Goal: Find specific page/section: Find specific page/section

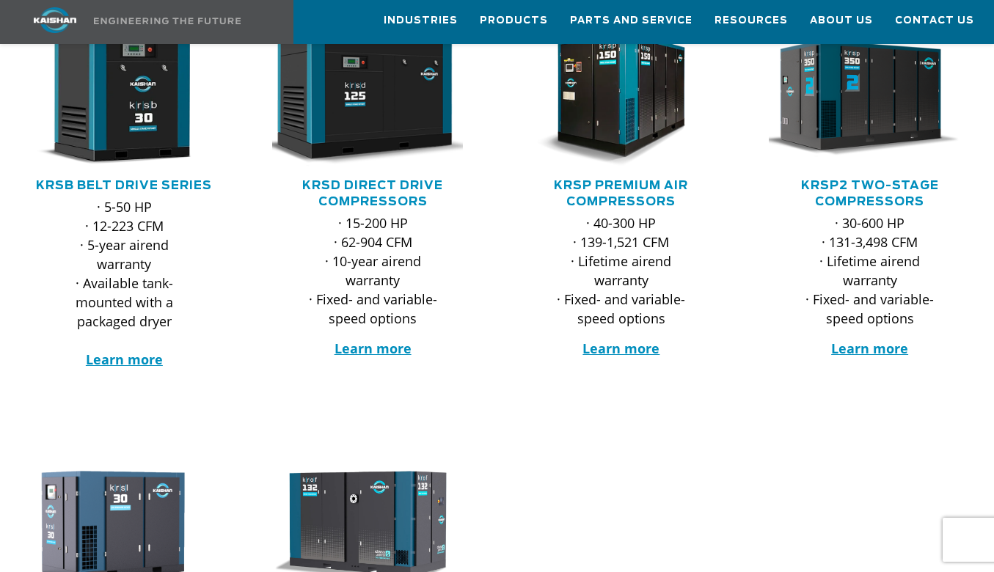
scroll to position [250, 0]
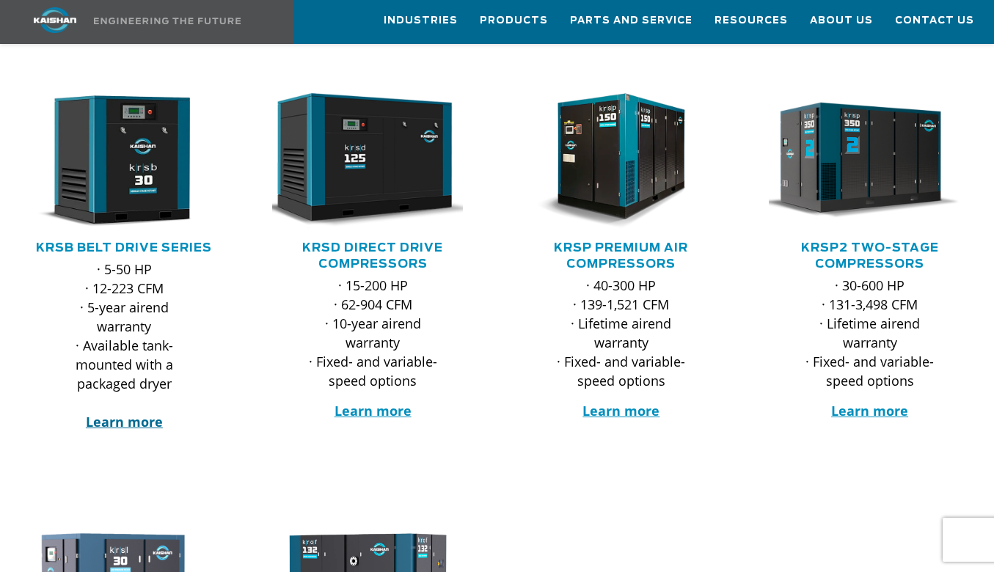
click at [154, 413] on strong "Learn more" at bounding box center [124, 422] width 77 height 18
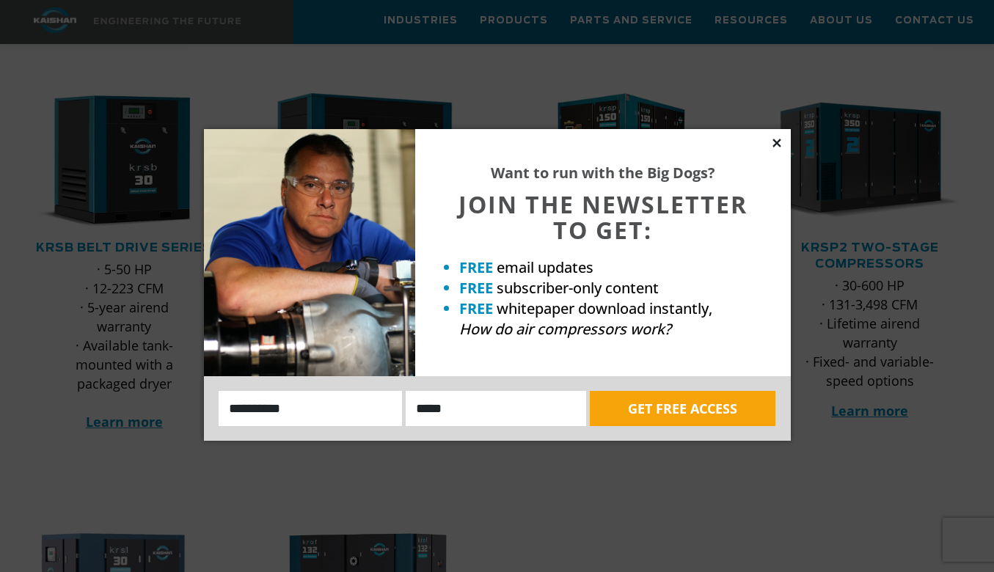
click at [777, 142] on icon at bounding box center [776, 143] width 8 height 8
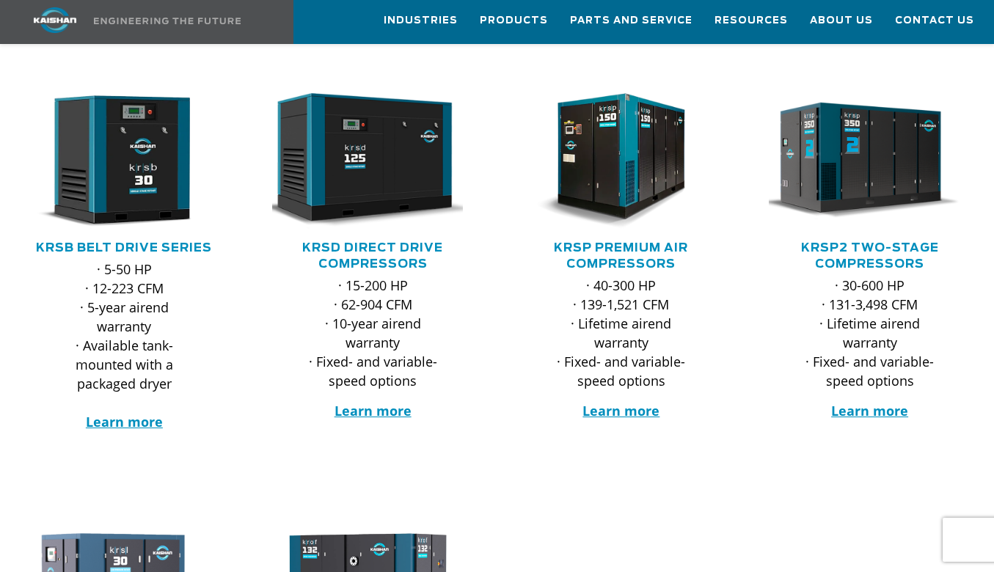
click at [492, 425] on div at bounding box center [373, 247] width 249 height 426
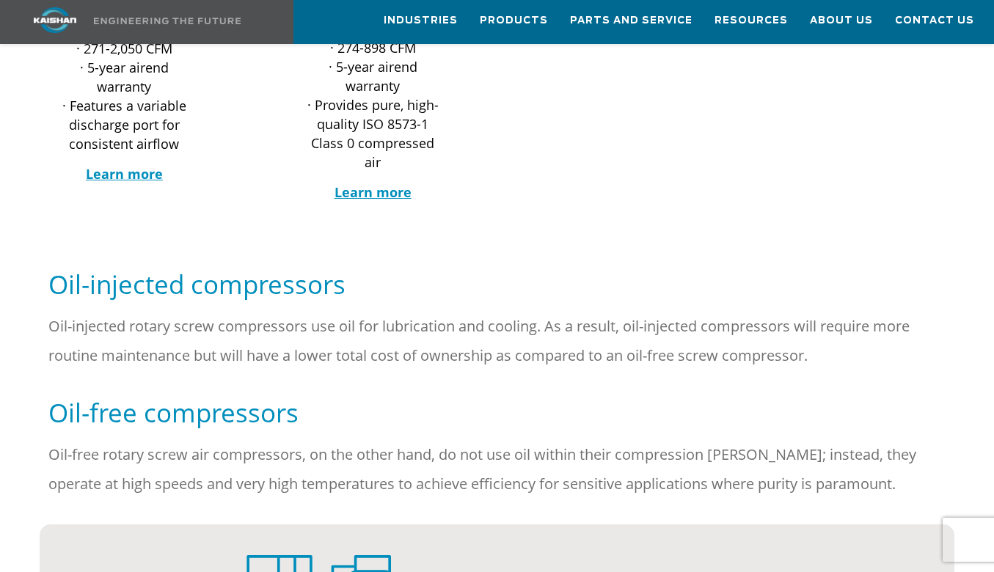
scroll to position [882, 0]
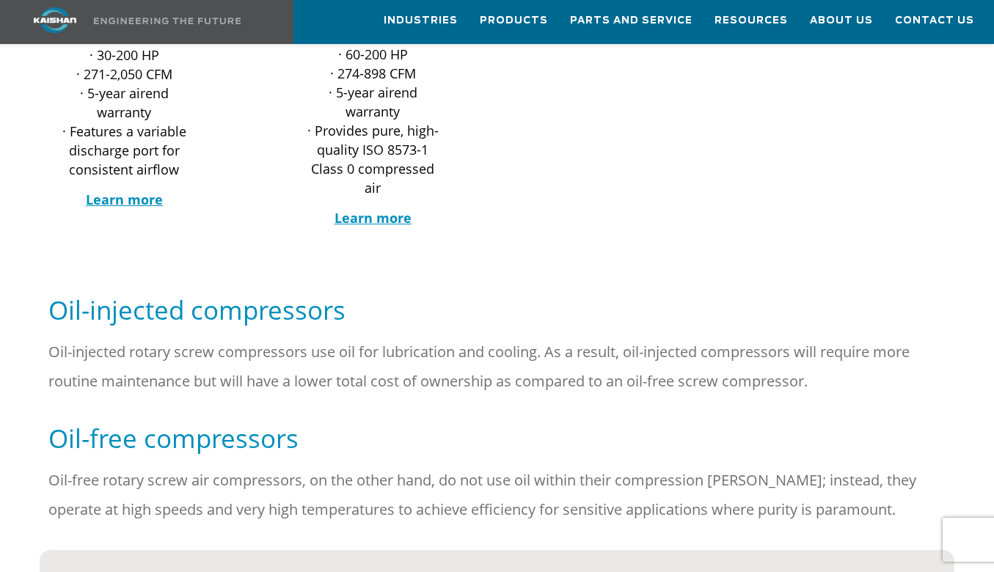
click at [292, 293] on h5 "Oil-injected compressors" at bounding box center [496, 309] width 897 height 33
click at [293, 293] on h5 "Oil-injected compressors" at bounding box center [496, 309] width 897 height 33
click at [279, 293] on h5 "Oil-injected compressors" at bounding box center [496, 309] width 897 height 33
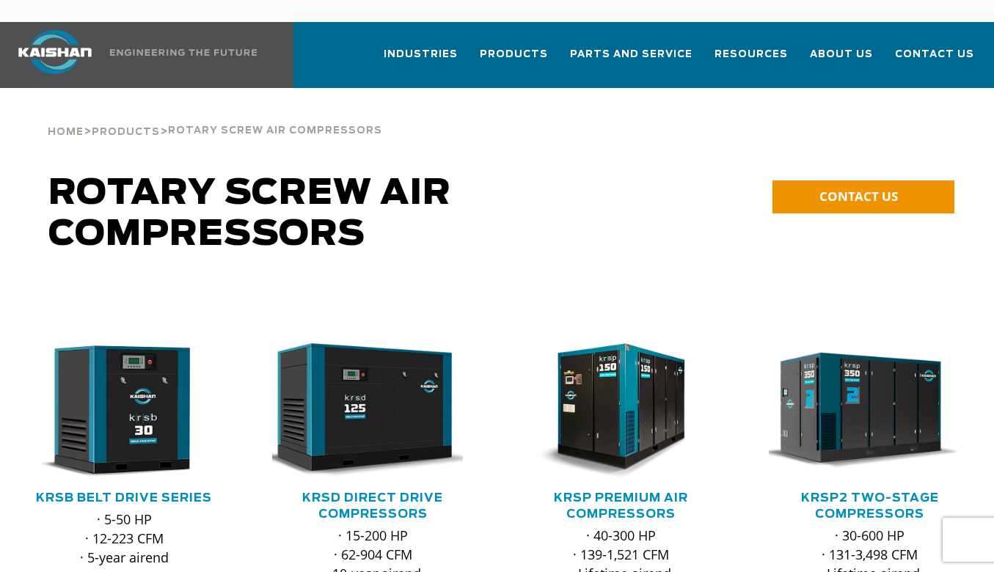
scroll to position [0, 0]
click at [612, 46] on span "Parts and Service" at bounding box center [631, 56] width 122 height 20
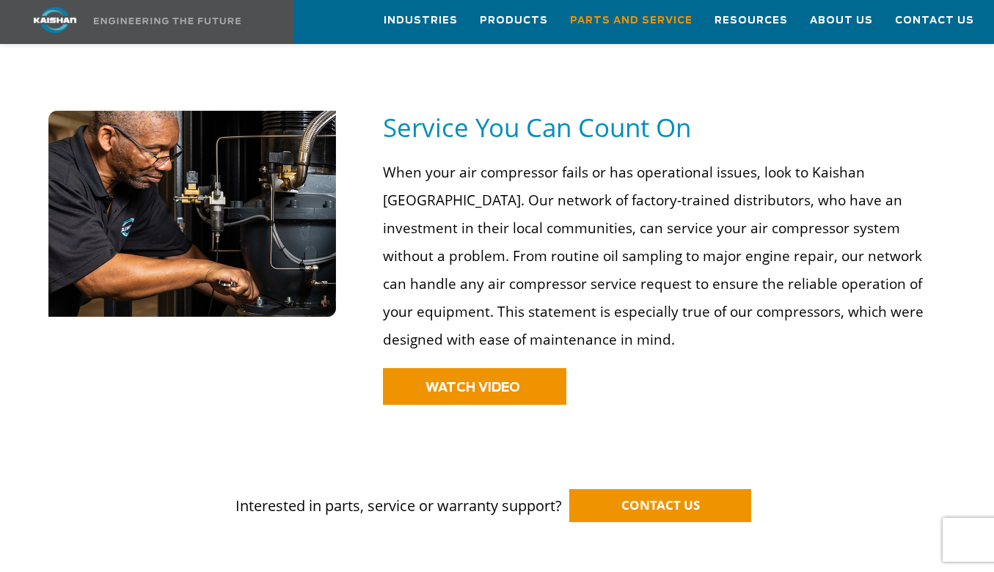
scroll to position [1022, 0]
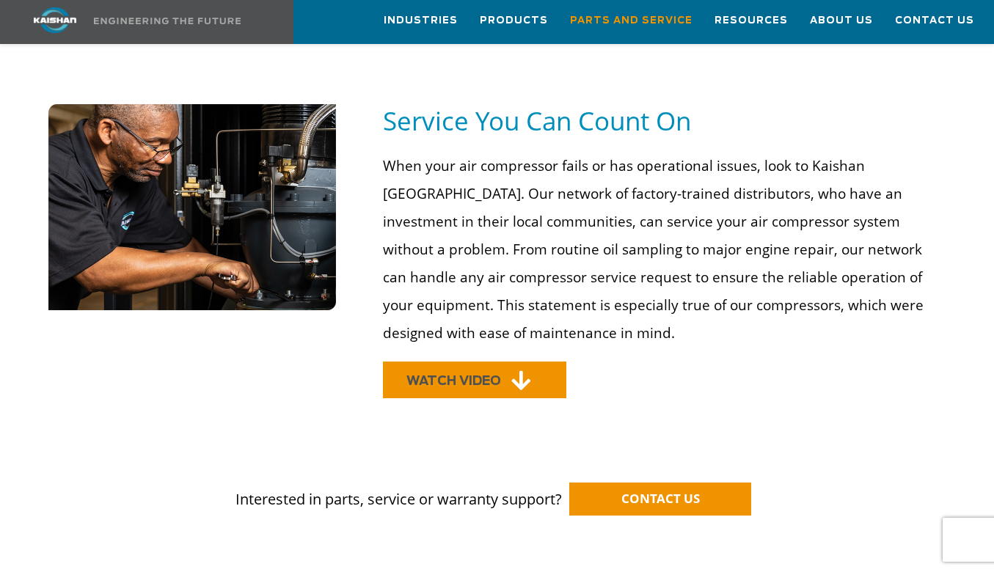
click at [532, 362] on link "WATCH VIDEO" at bounding box center [474, 380] width 183 height 37
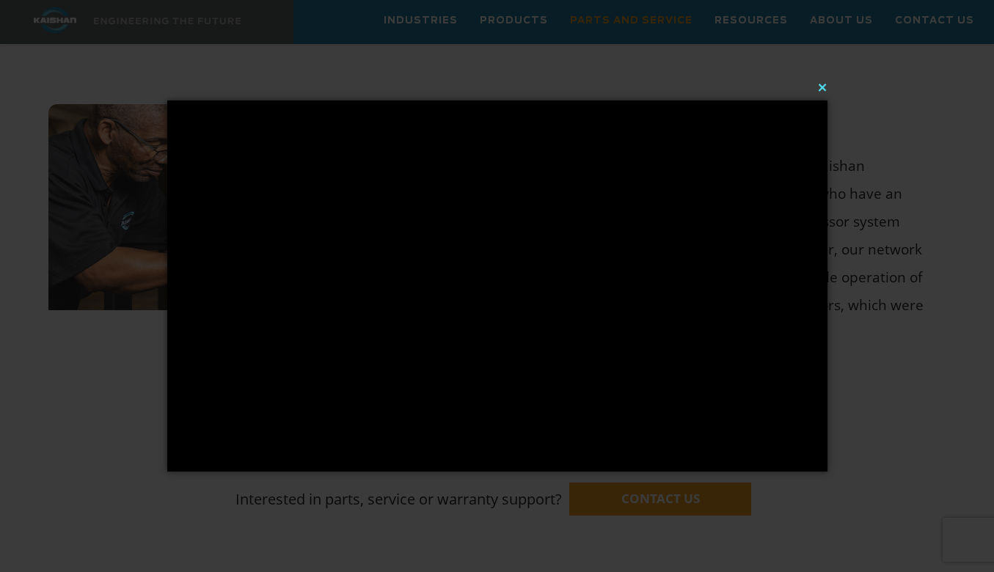
click at [824, 86] on button "×" at bounding box center [502, 87] width 660 height 32
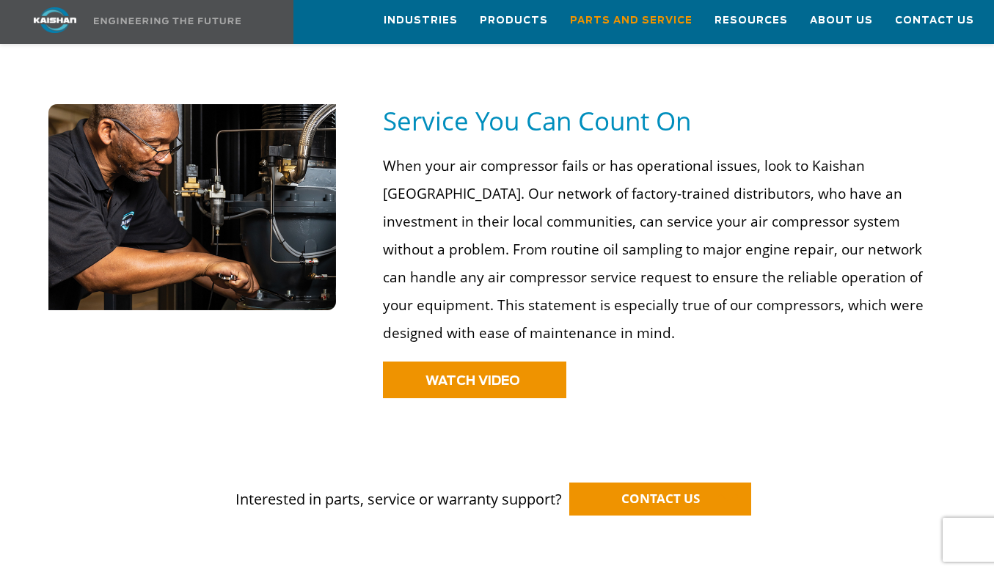
click at [683, 369] on p "WATCH VIDEO" at bounding box center [664, 380] width 563 height 37
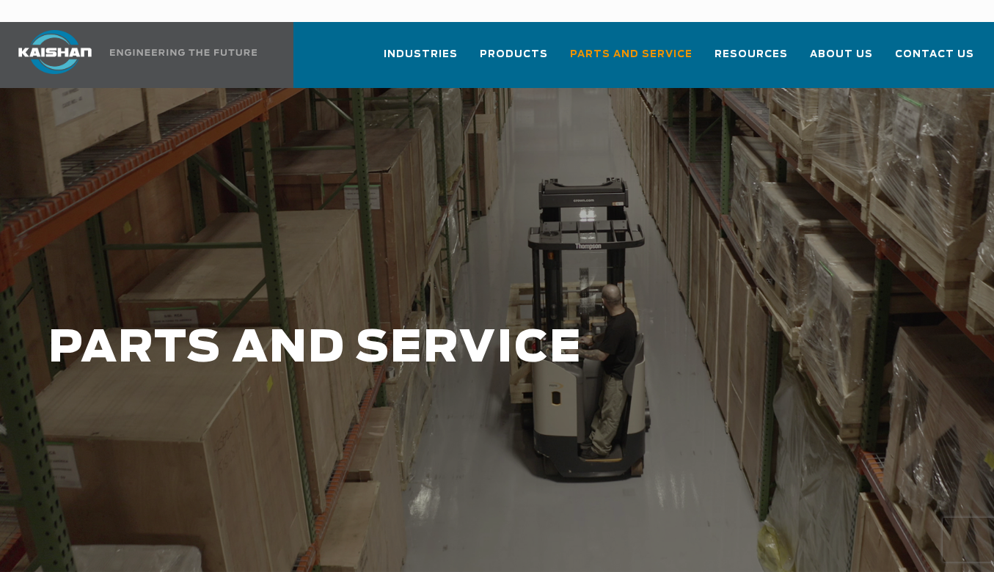
scroll to position [0, 0]
click at [945, 46] on span "Contact Us" at bounding box center [934, 56] width 79 height 20
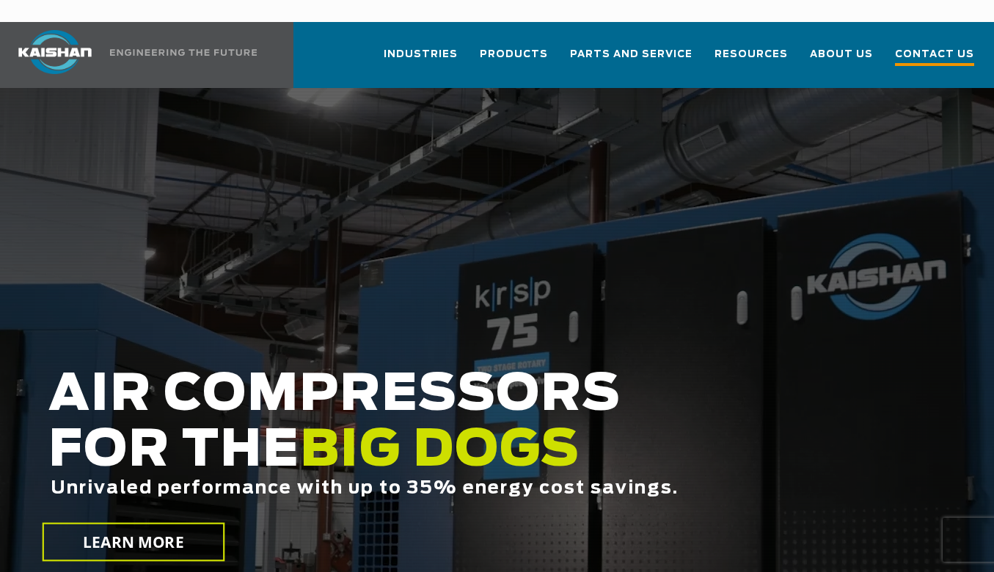
click at [932, 46] on span "Contact Us" at bounding box center [934, 56] width 79 height 20
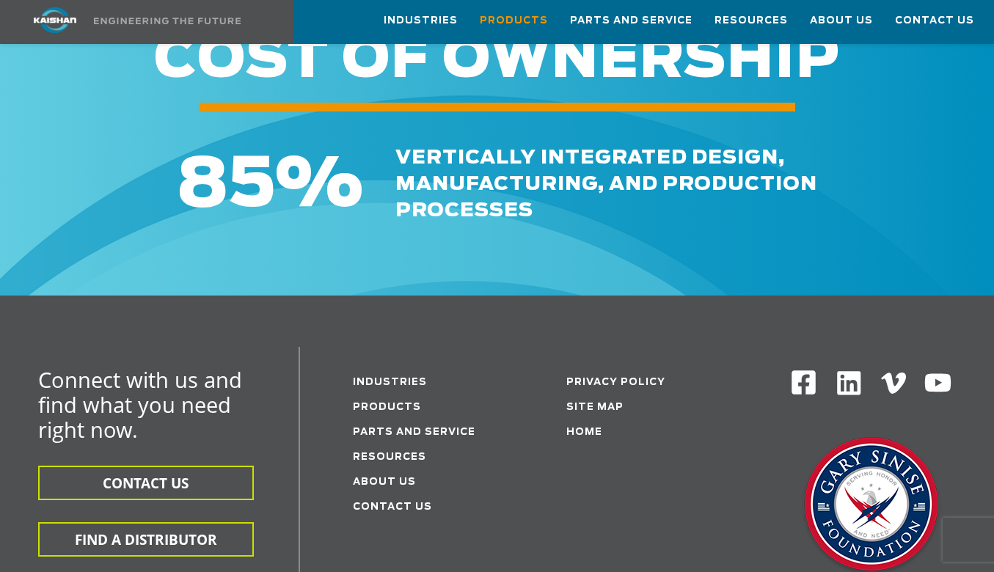
scroll to position [2224, 0]
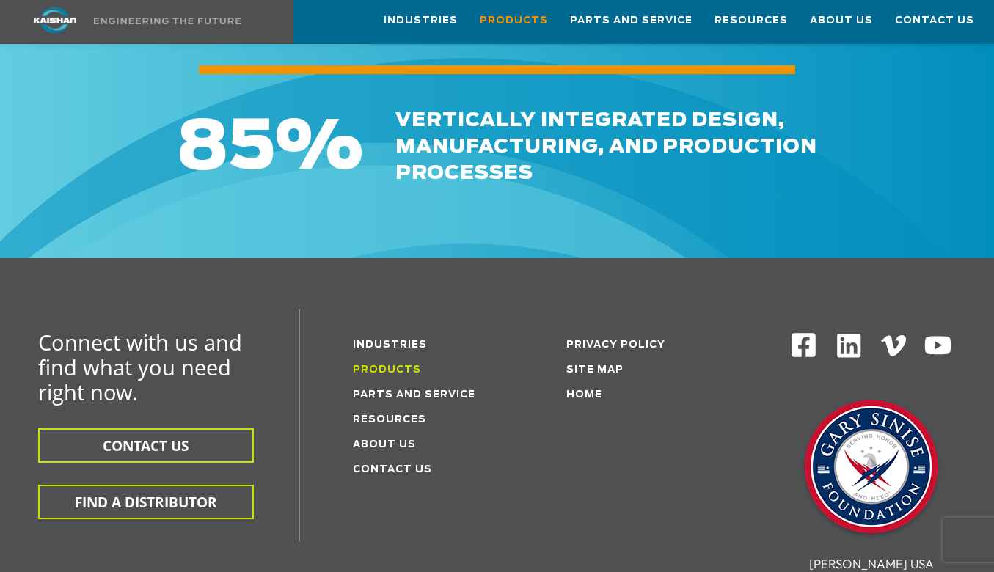
click at [387, 365] on link "Products" at bounding box center [387, 370] width 68 height 10
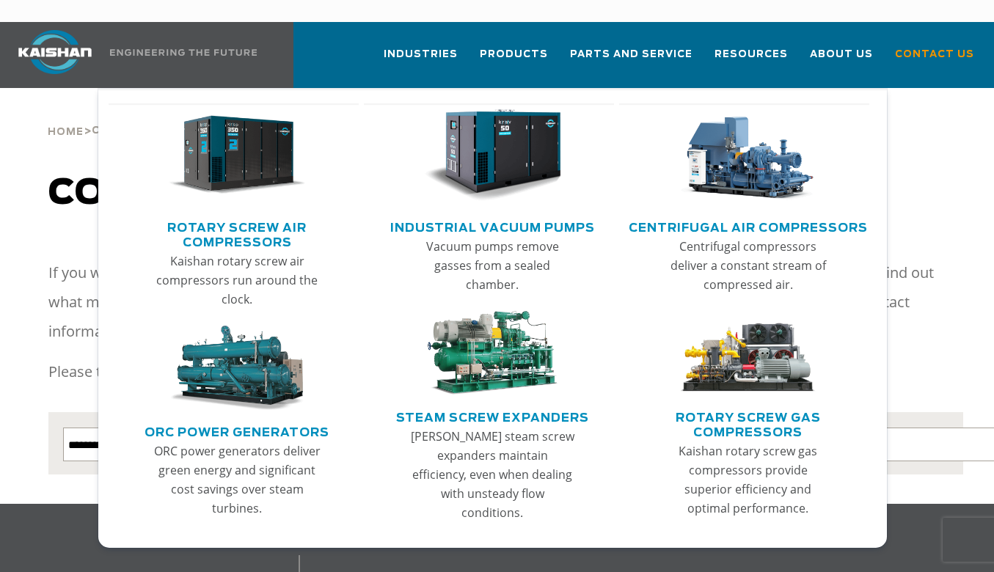
click at [511, 215] on link "Industrial Vacuum Pumps" at bounding box center [492, 226] width 205 height 22
